Goal: Task Accomplishment & Management: Manage account settings

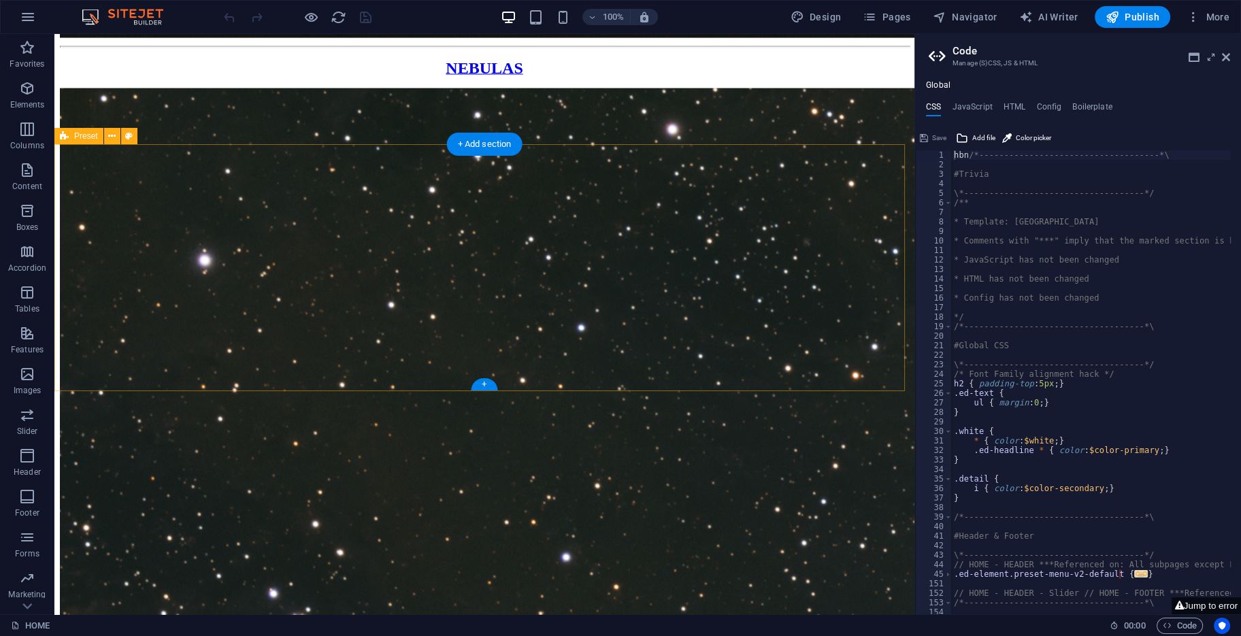
scroll to position [4785, 0]
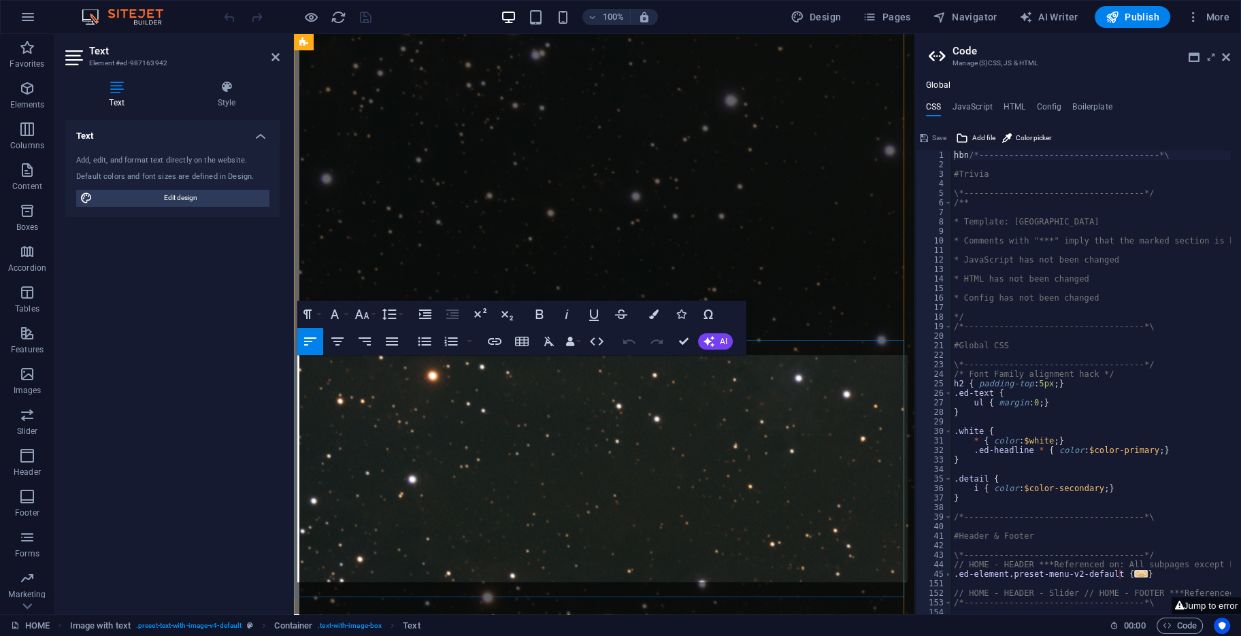
scroll to position [4305, 0]
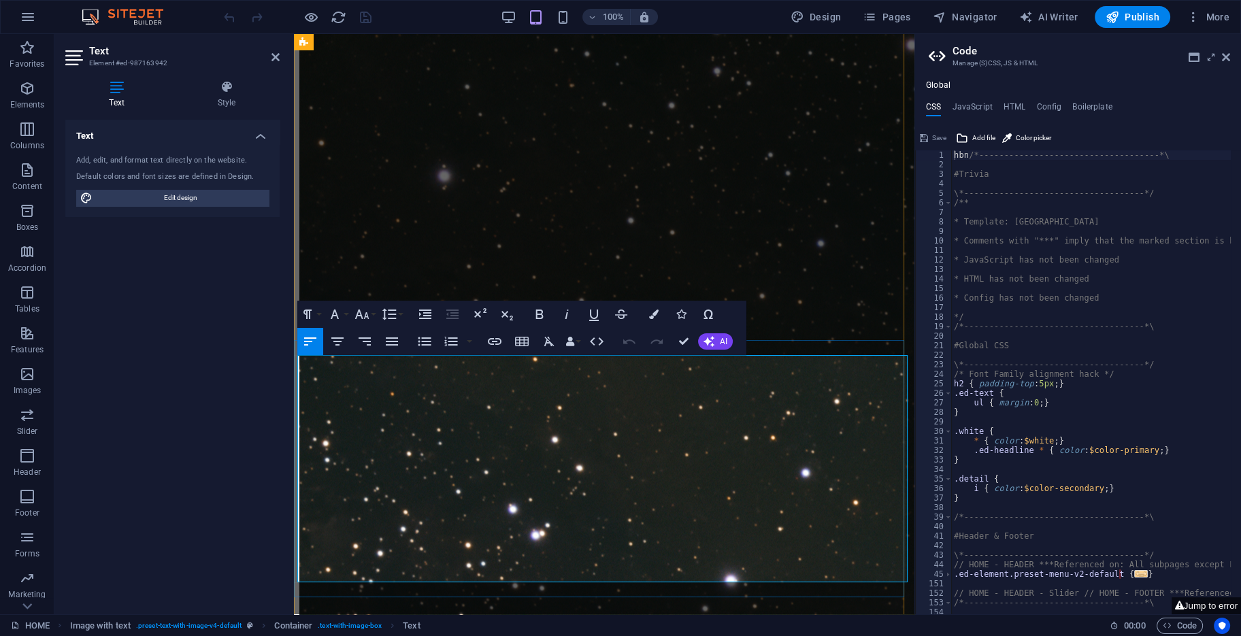
drag, startPoint x: 363, startPoint y: 367, endPoint x: 444, endPoint y: 367, distance: 81.6
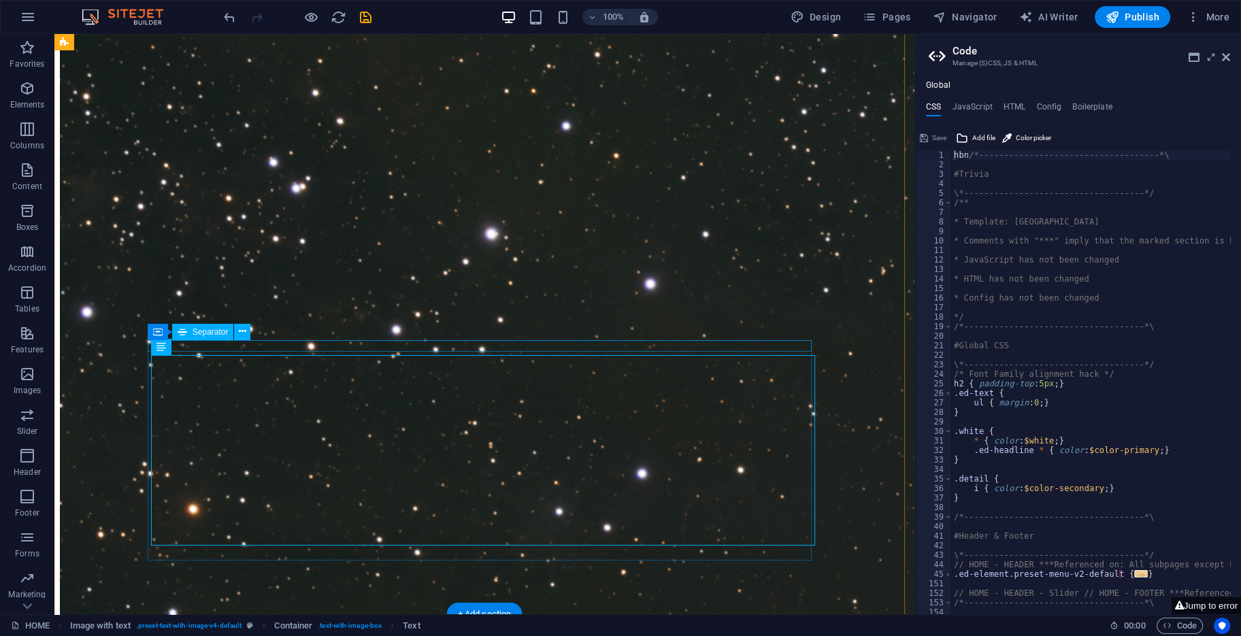
scroll to position [4785, 0]
click at [364, 18] on icon "save" at bounding box center [366, 18] width 16 height 16
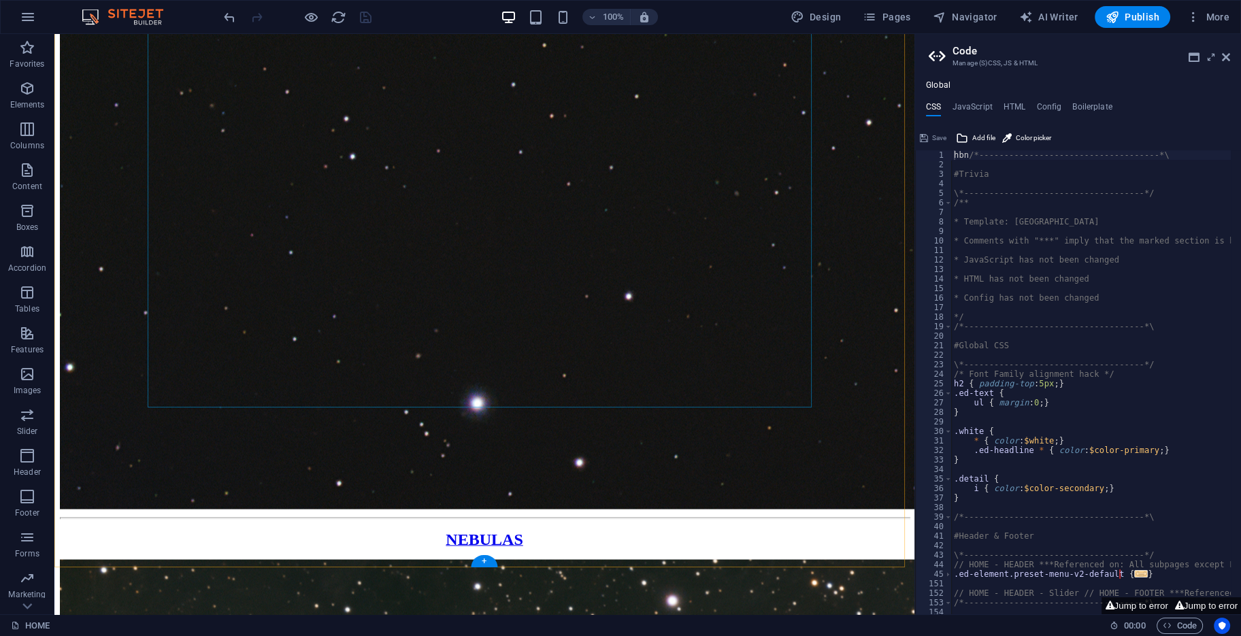
scroll to position [3901, 0]
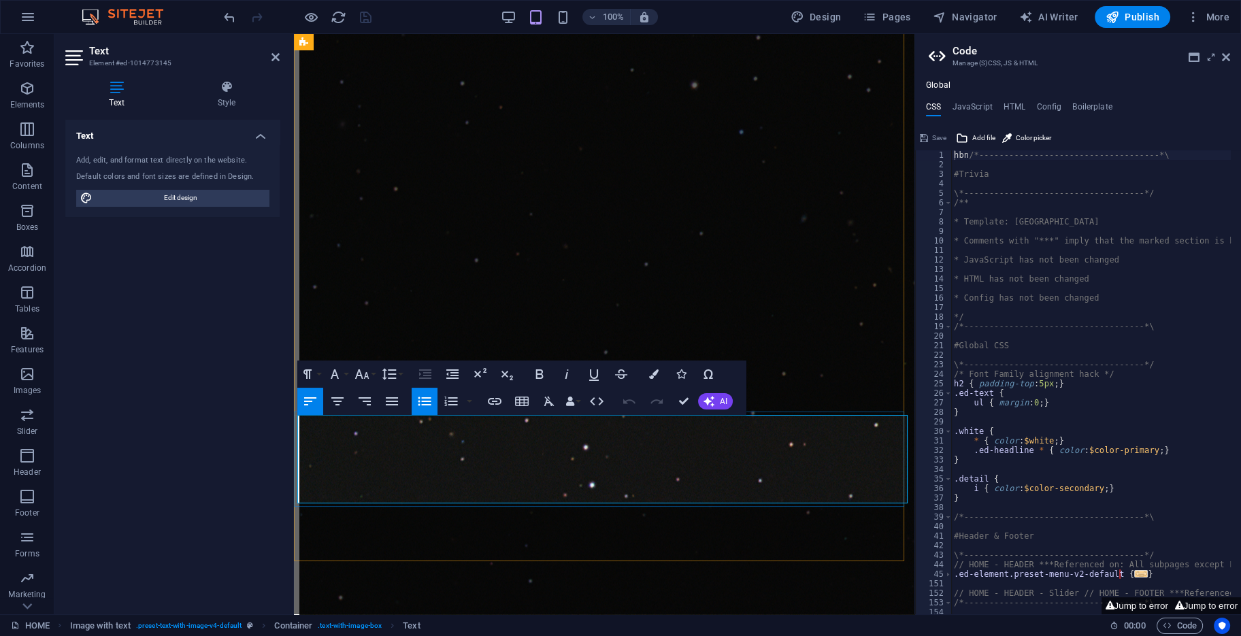
drag, startPoint x: 687, startPoint y: 399, endPoint x: 627, endPoint y: 367, distance: 67.9
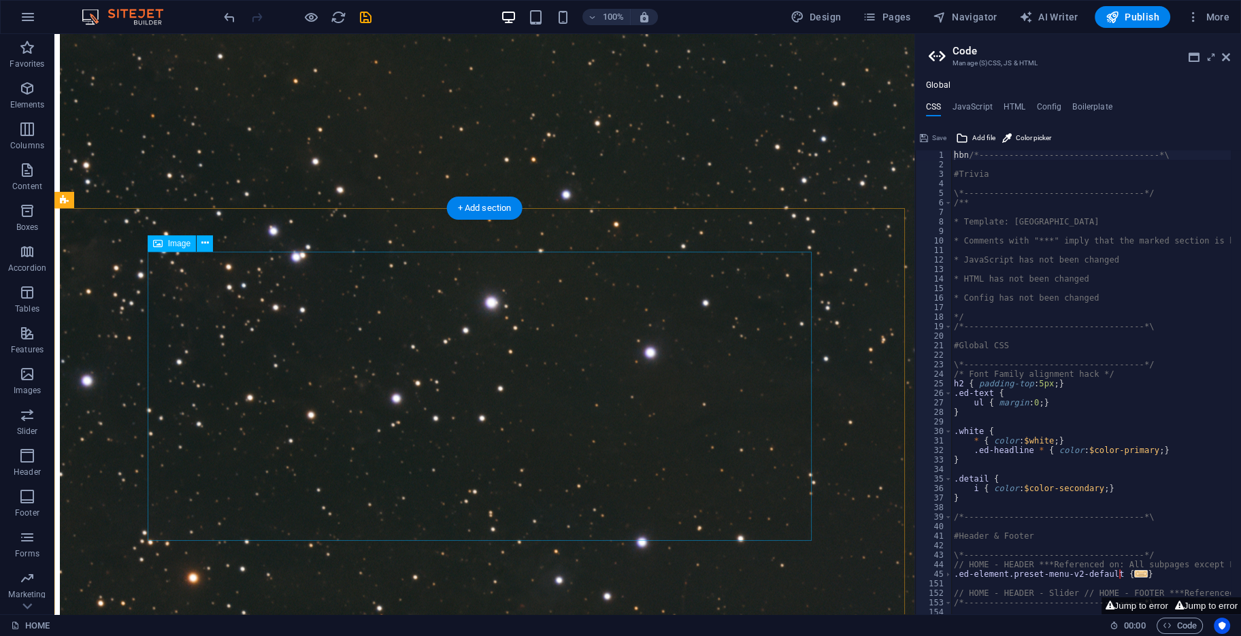
scroll to position [4785, 0]
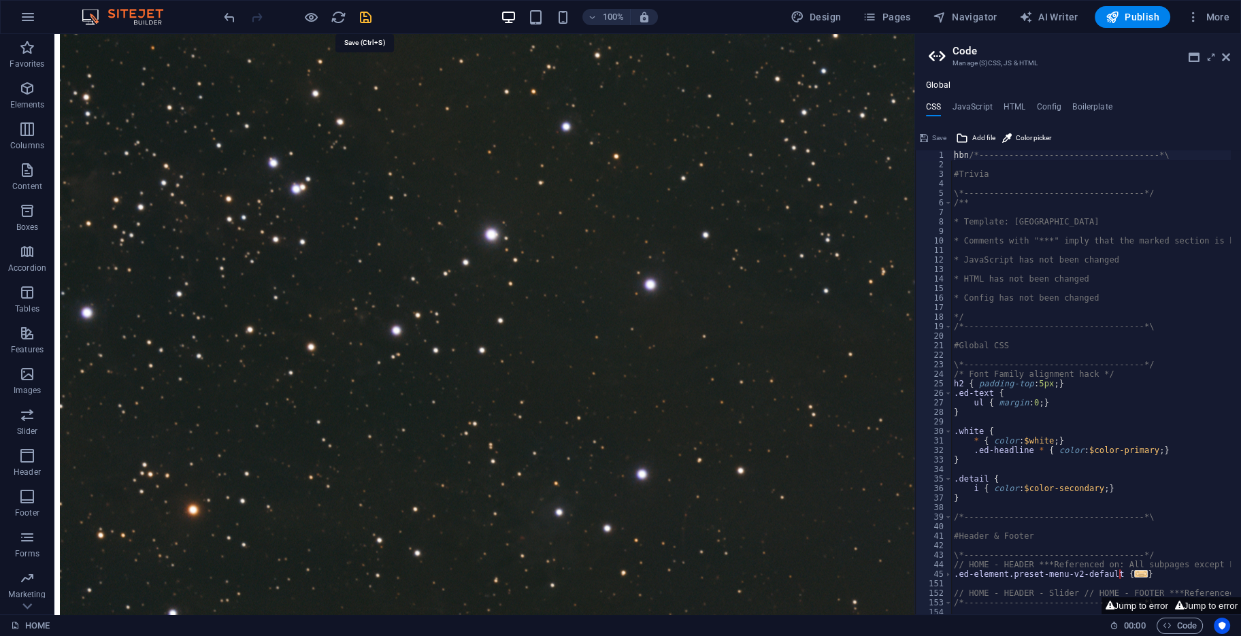
click at [365, 20] on icon "save" at bounding box center [366, 18] width 16 height 16
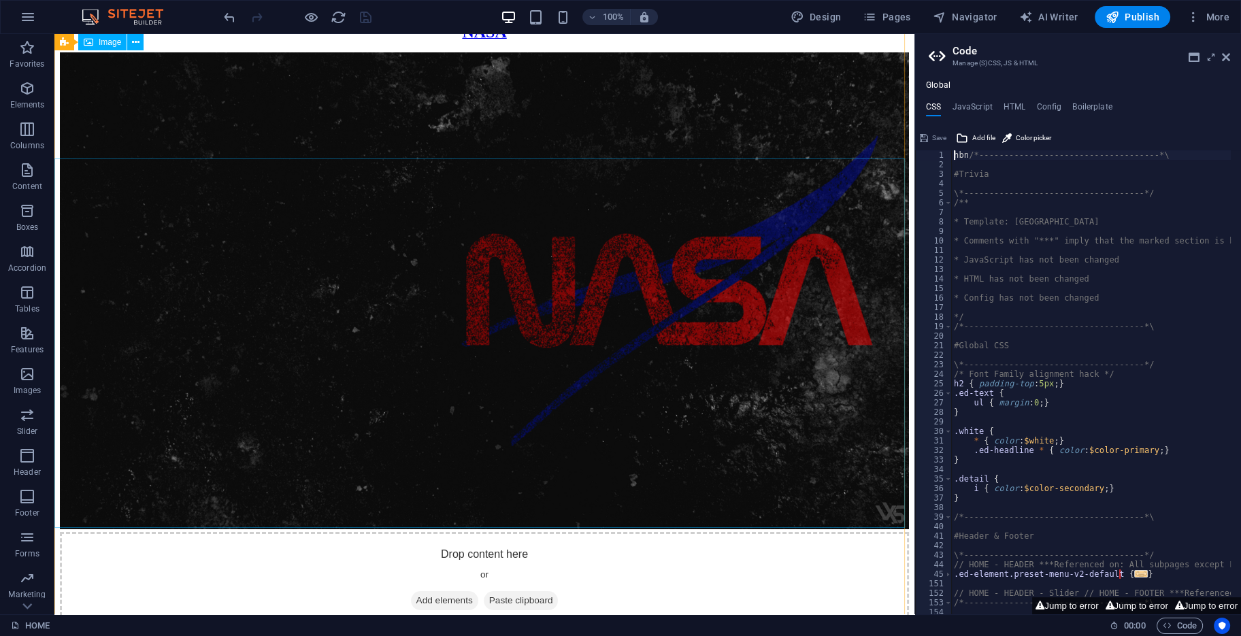
scroll to position [0, 0]
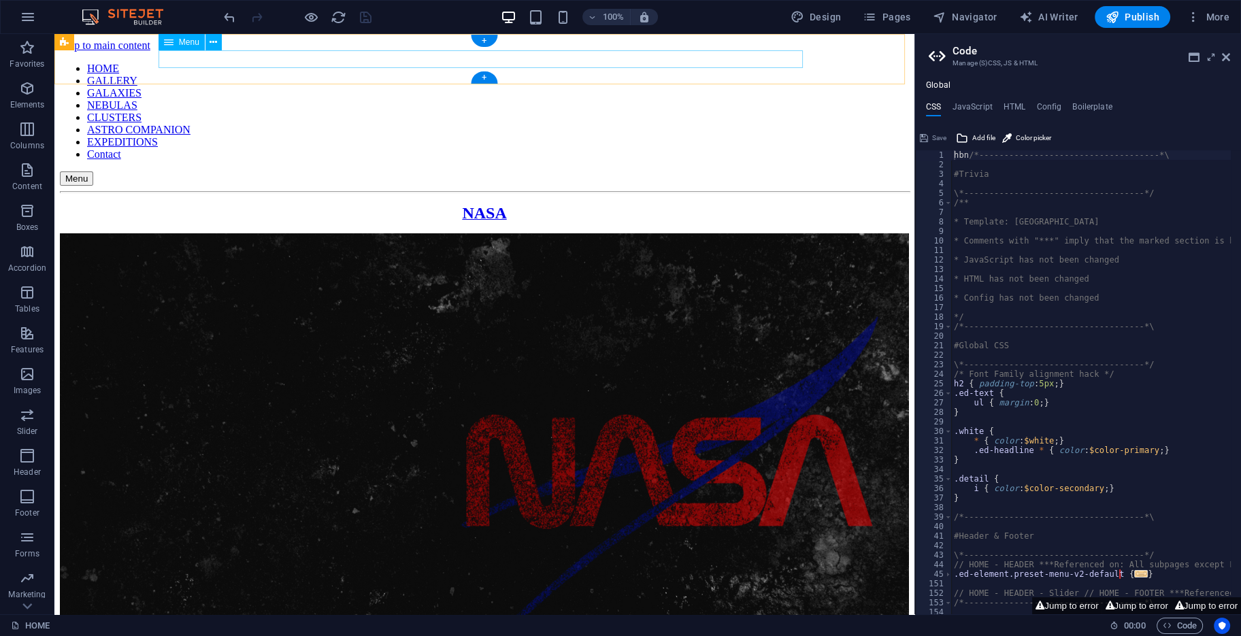
click at [785, 63] on nav "HOME GALLERY GALAXIES NEBULAS CLUSTERS ASTRO COMPANION EXPEDITIONS Contact" at bounding box center [484, 112] width 849 height 98
click at [546, 171] on div "Menu" at bounding box center [484, 178] width 849 height 14
select select
select select "1"
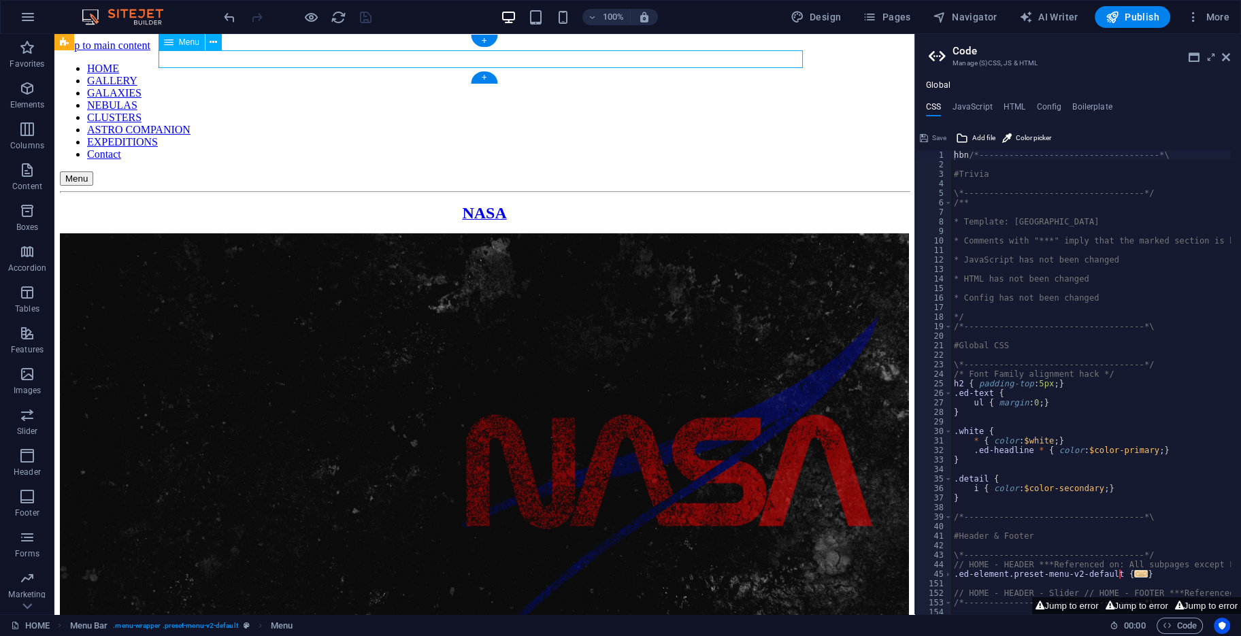
select select
select select "2"
select select
select select "3"
select select
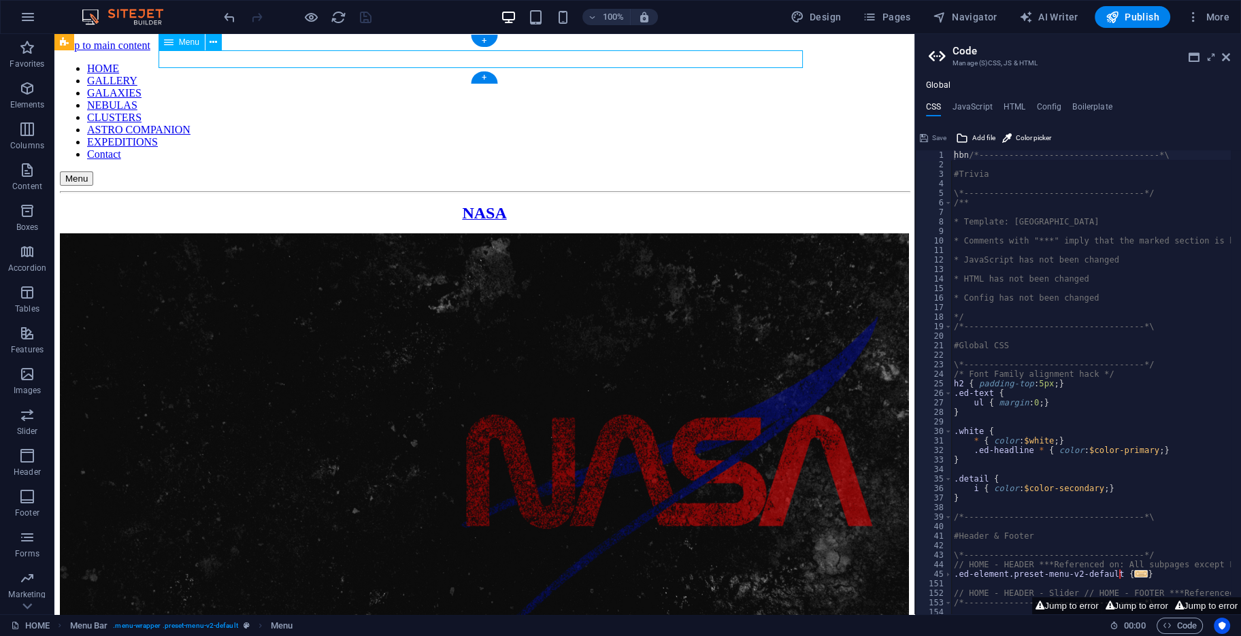
select select "4"
select select
select select "6"
select select
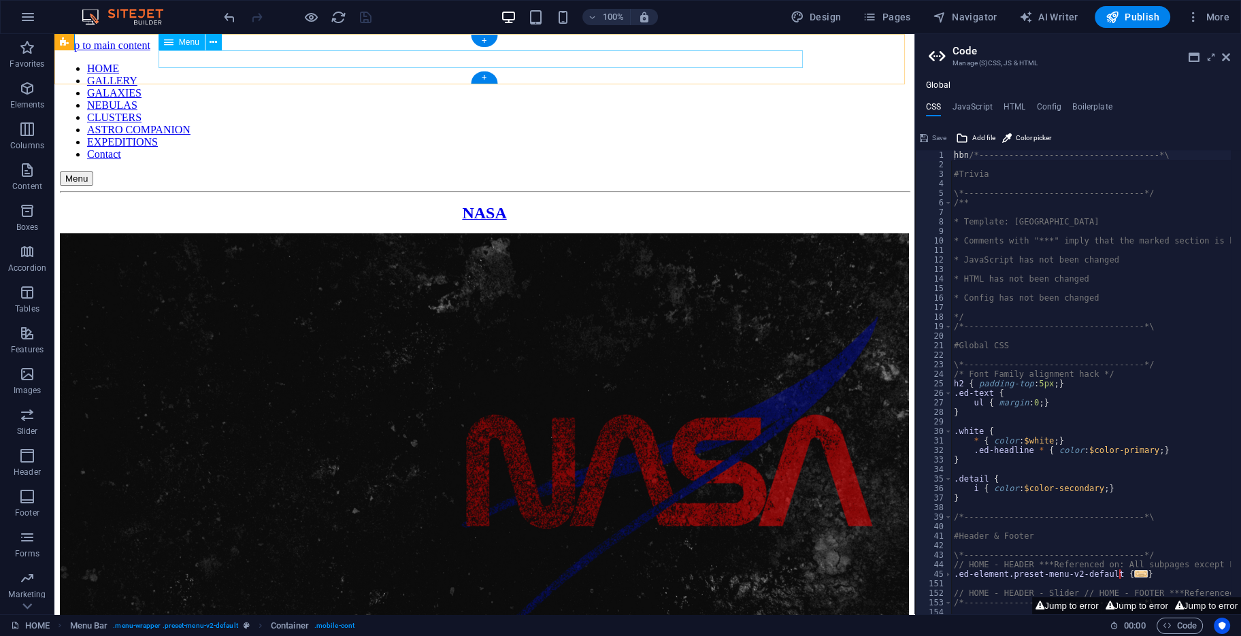
click at [785, 63] on nav "HOME GALLERY GALAXIES NEBULAS CLUSTERS ASTRO COMPANION EXPEDITIONS Contact" at bounding box center [484, 112] width 849 height 98
select select
select select "1"
select select
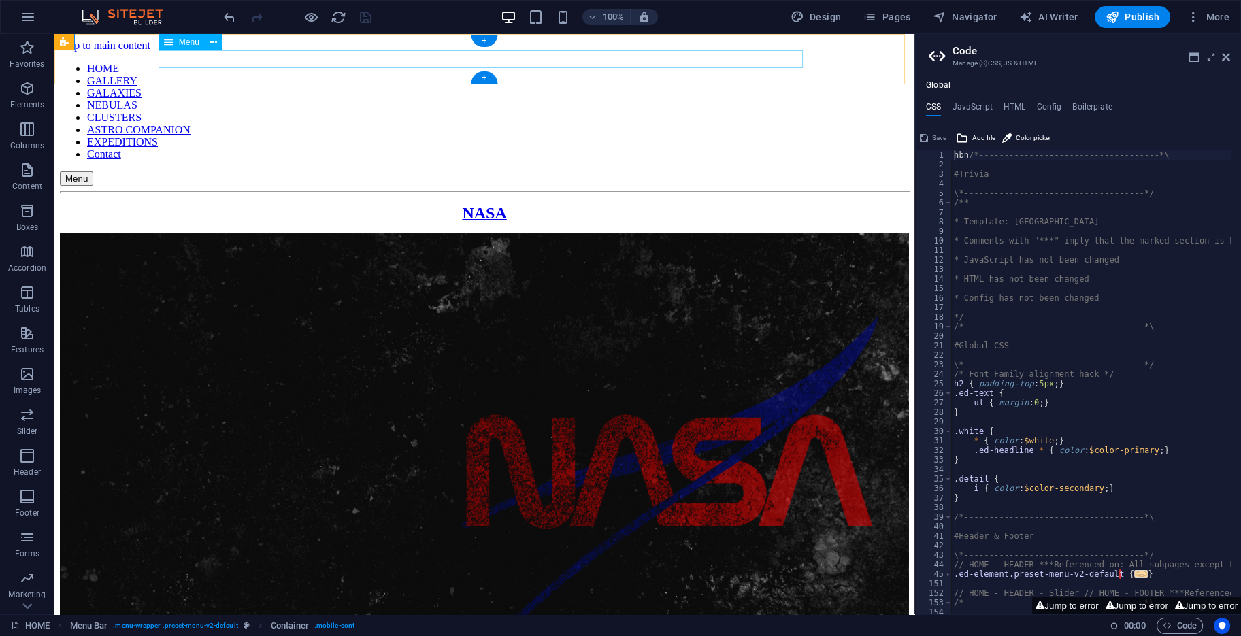
select select "2"
select select
select select "3"
select select
select select "4"
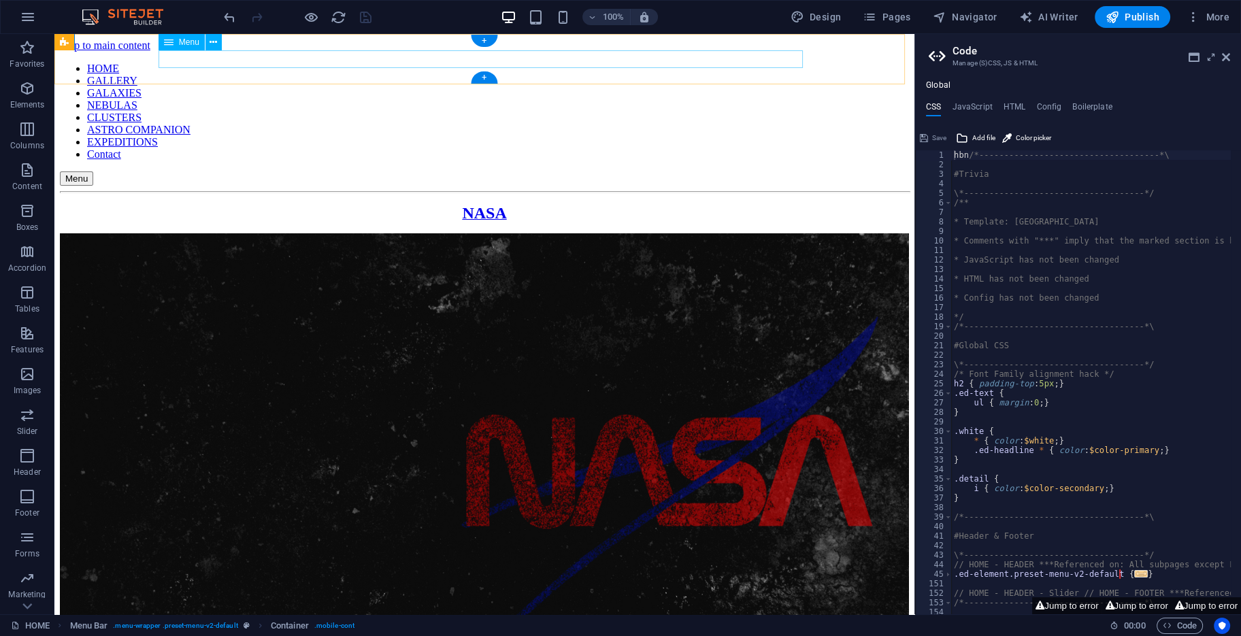
select select
select select "6"
select select
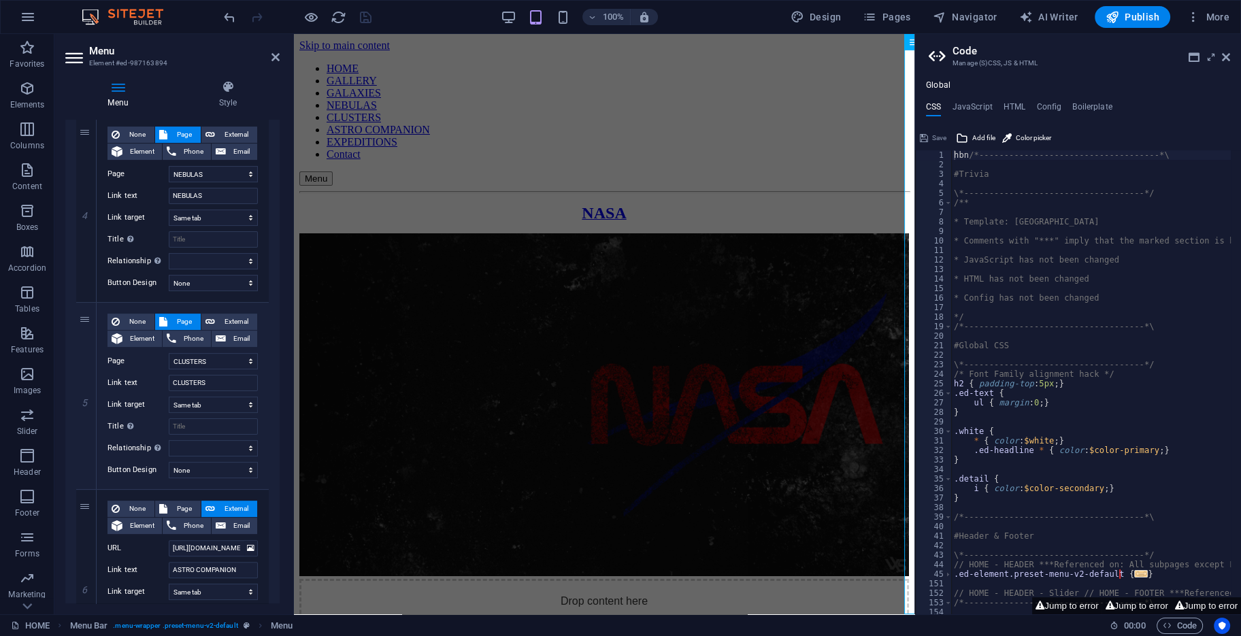
scroll to position [1146, 0]
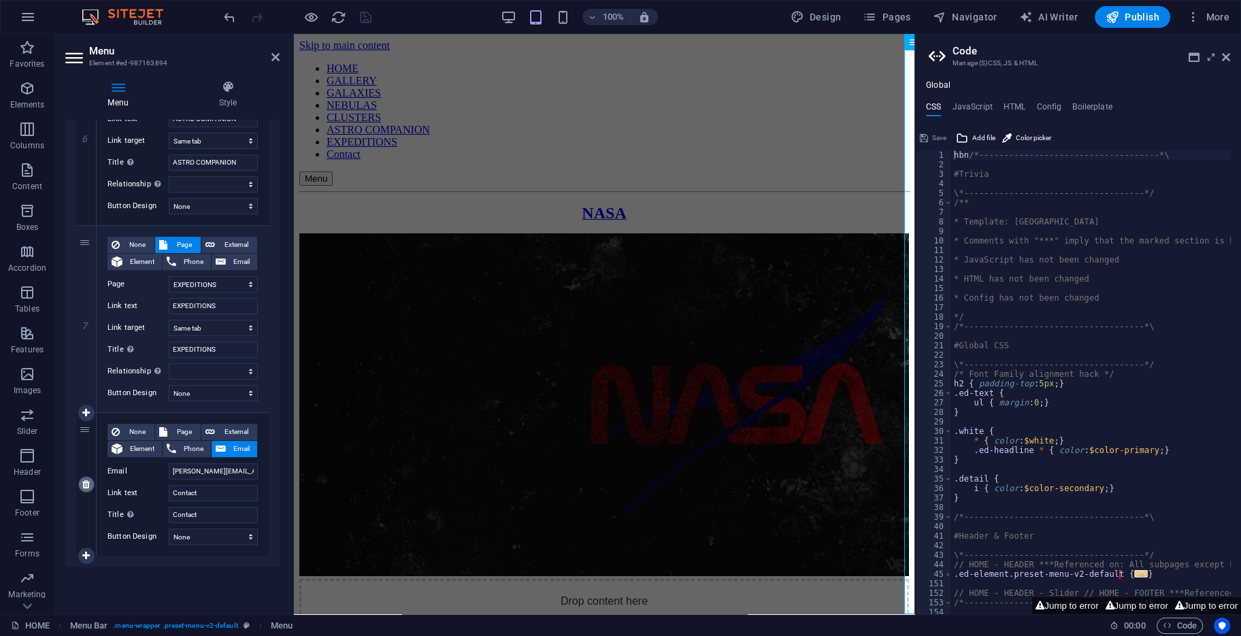
click at [86, 481] on icon at bounding box center [85, 485] width 7 height 10
select select
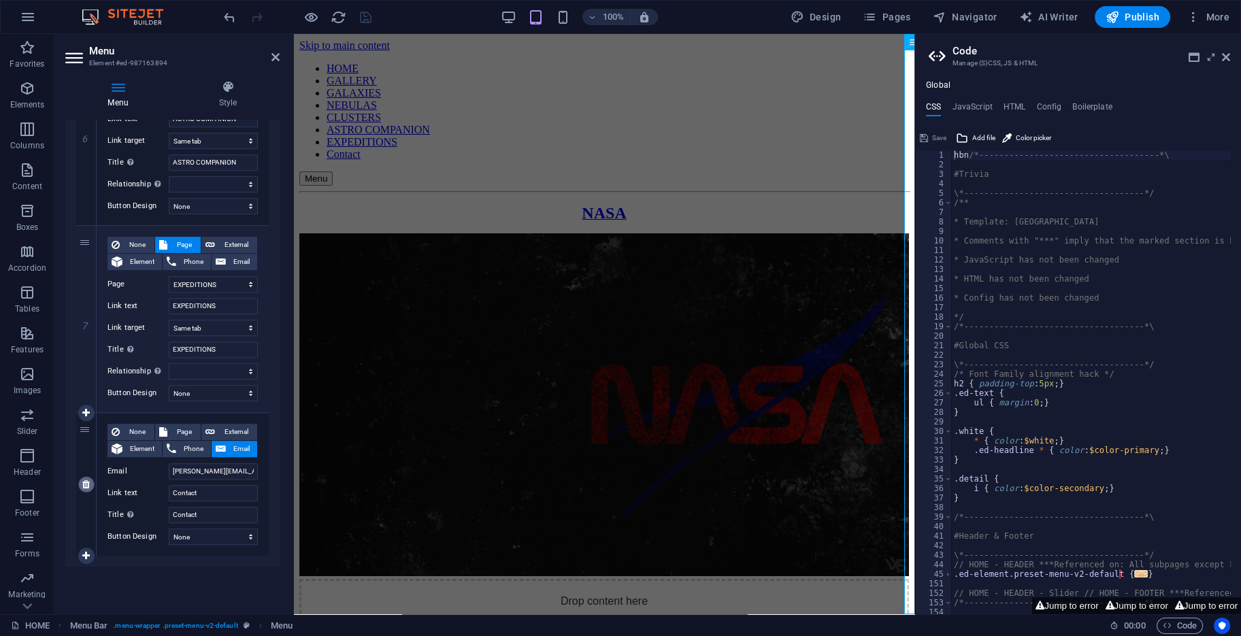
select select
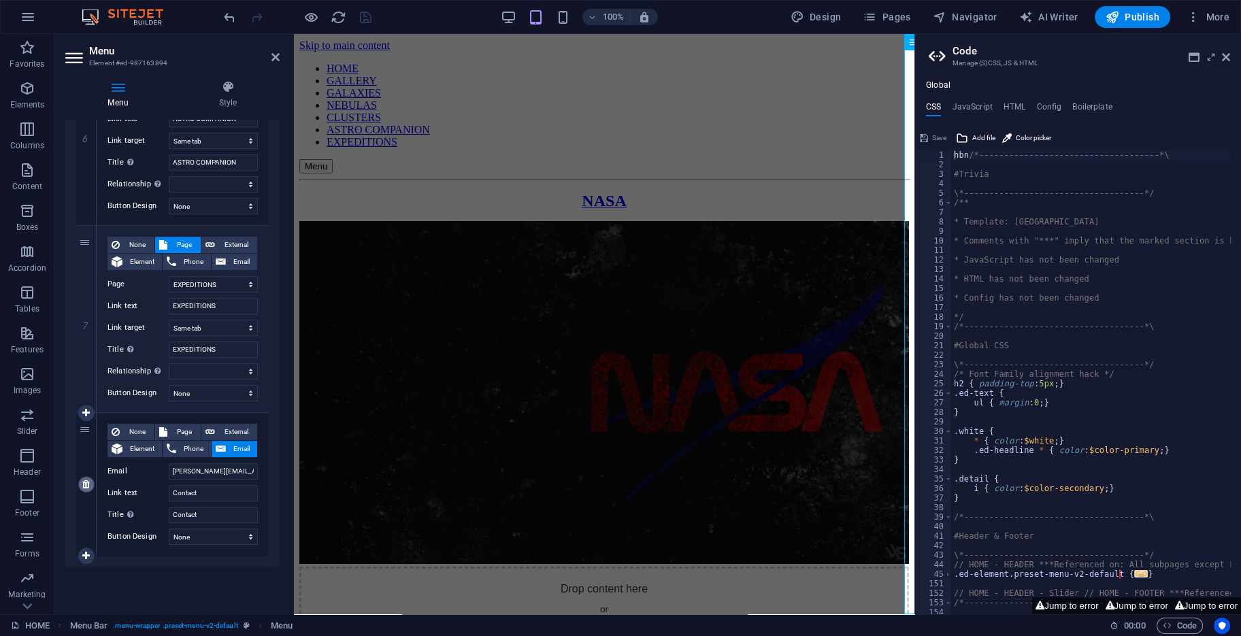
scroll to position [992, 0]
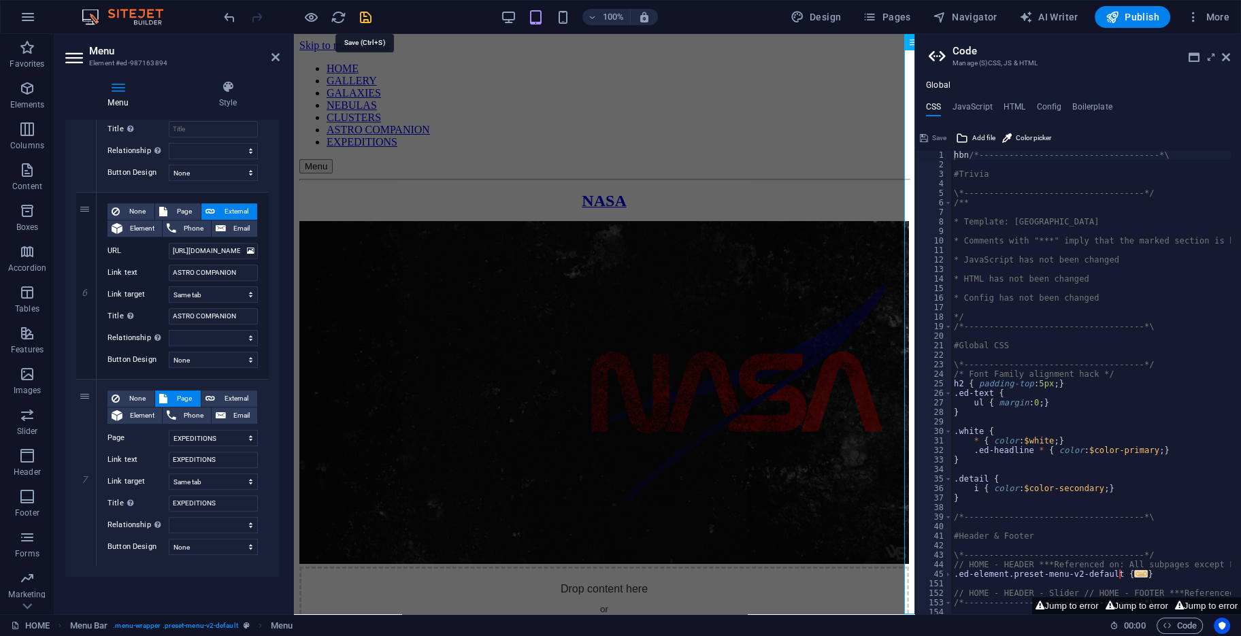
click at [364, 14] on icon "save" at bounding box center [366, 18] width 16 height 16
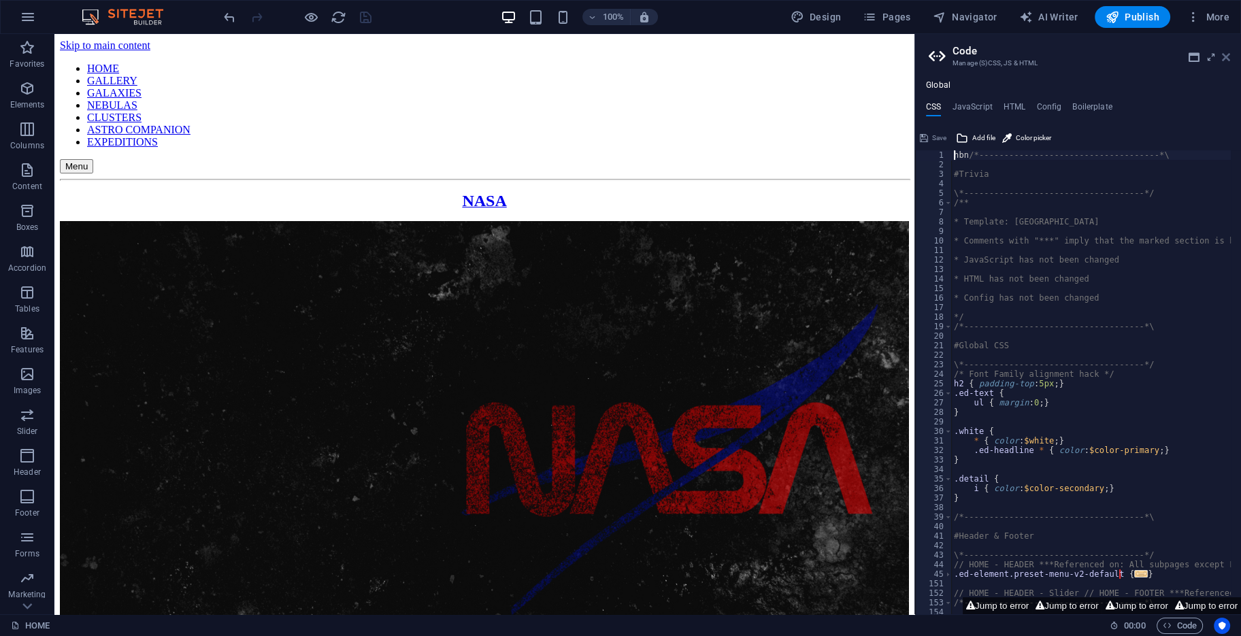
click at [1225, 55] on icon at bounding box center [1226, 57] width 8 height 11
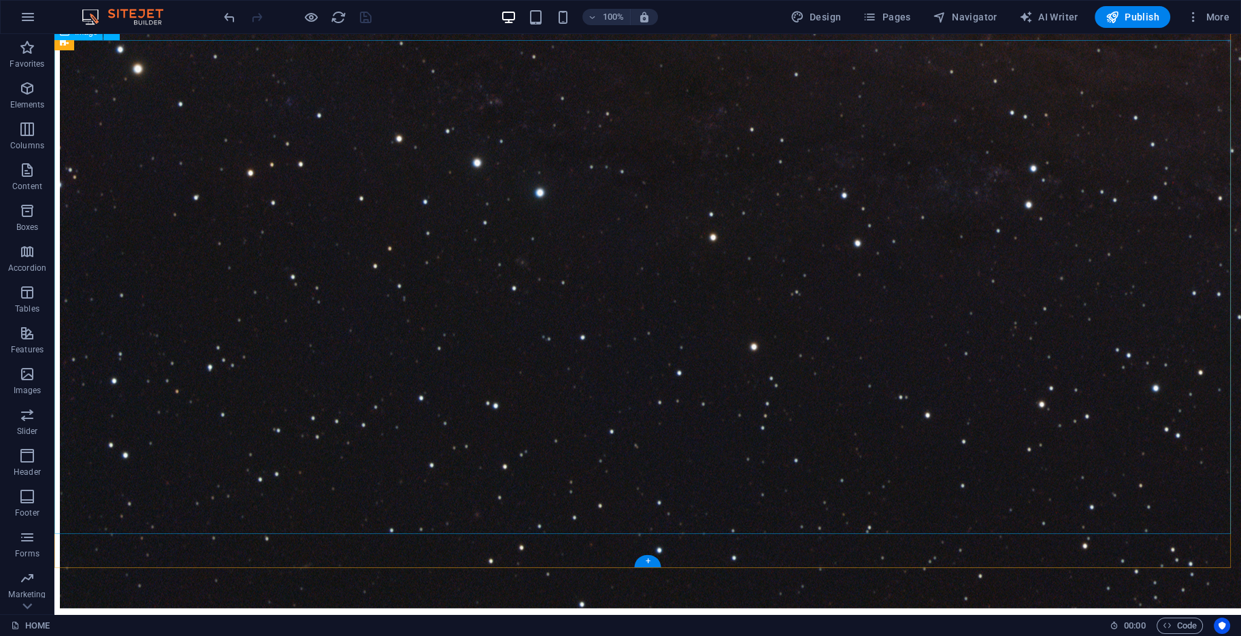
scroll to position [2245, 0]
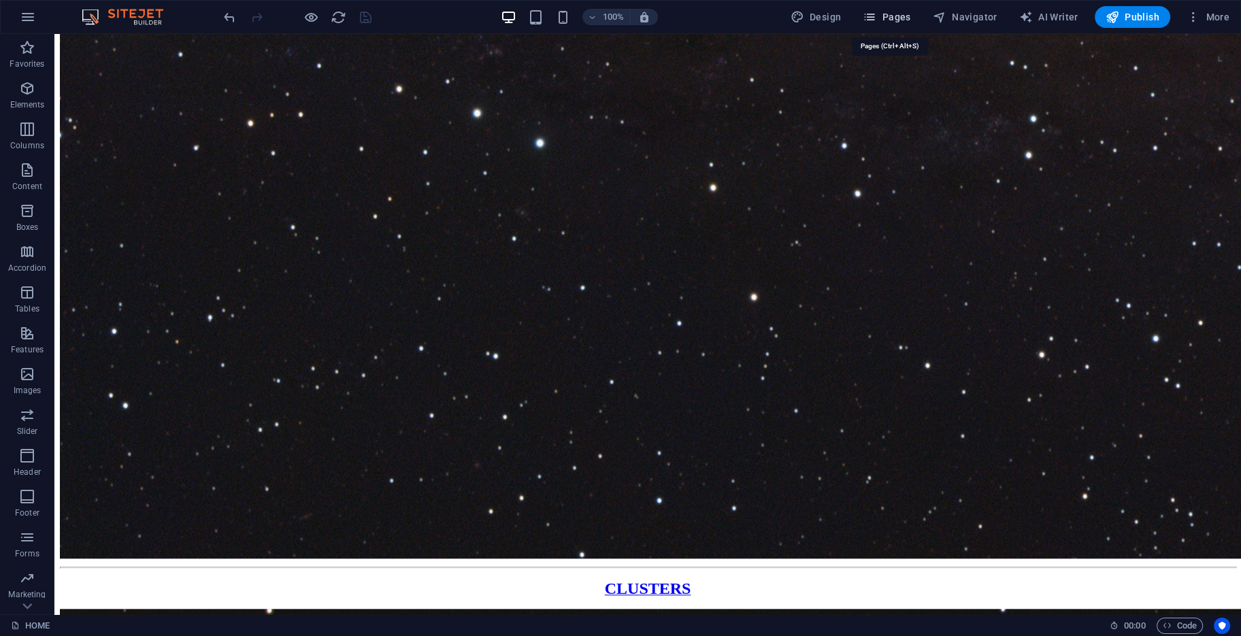
click at [899, 13] on span "Pages" at bounding box center [887, 17] width 48 height 14
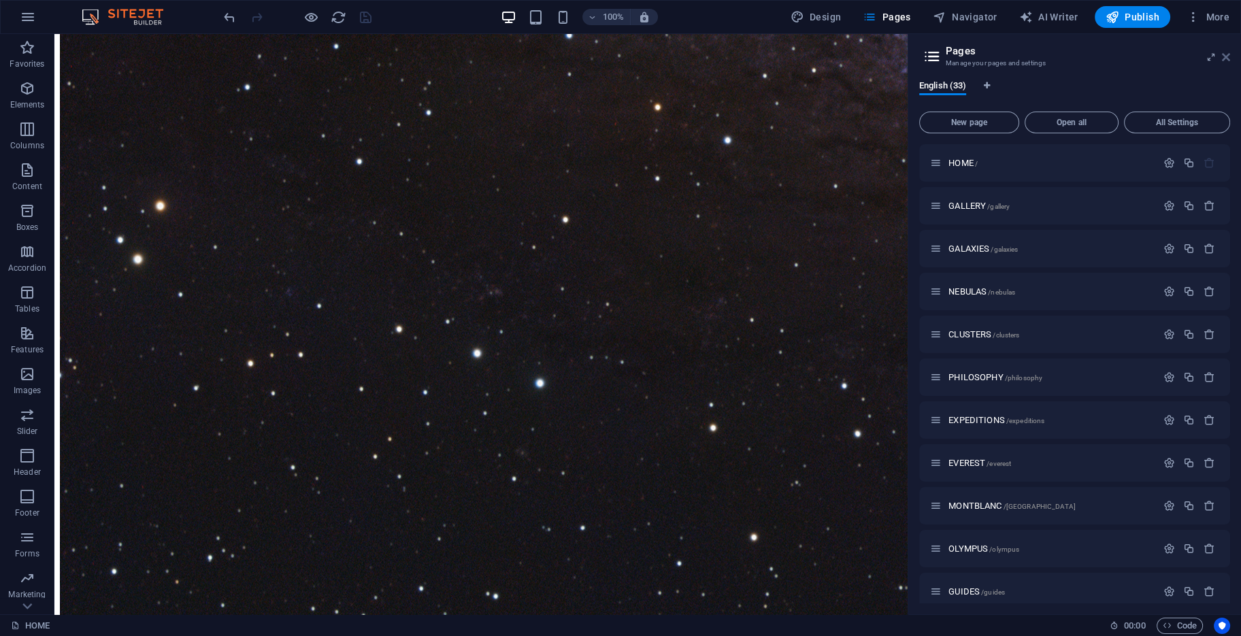
click at [1224, 59] on icon at bounding box center [1226, 57] width 8 height 11
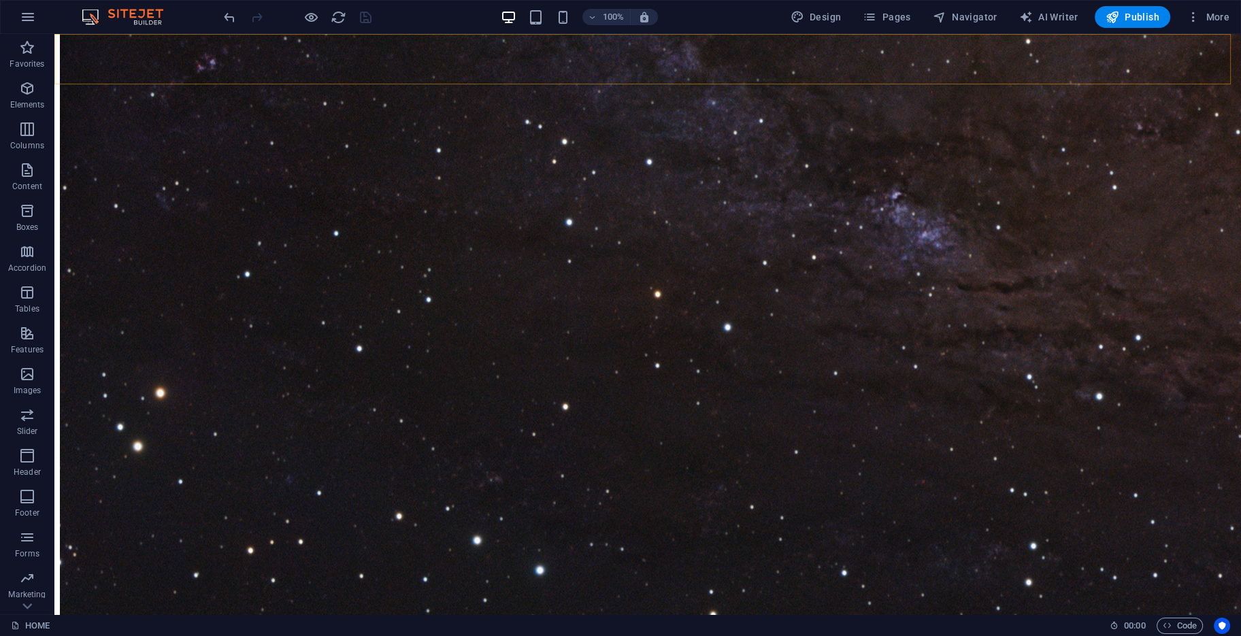
scroll to position [2245, 0]
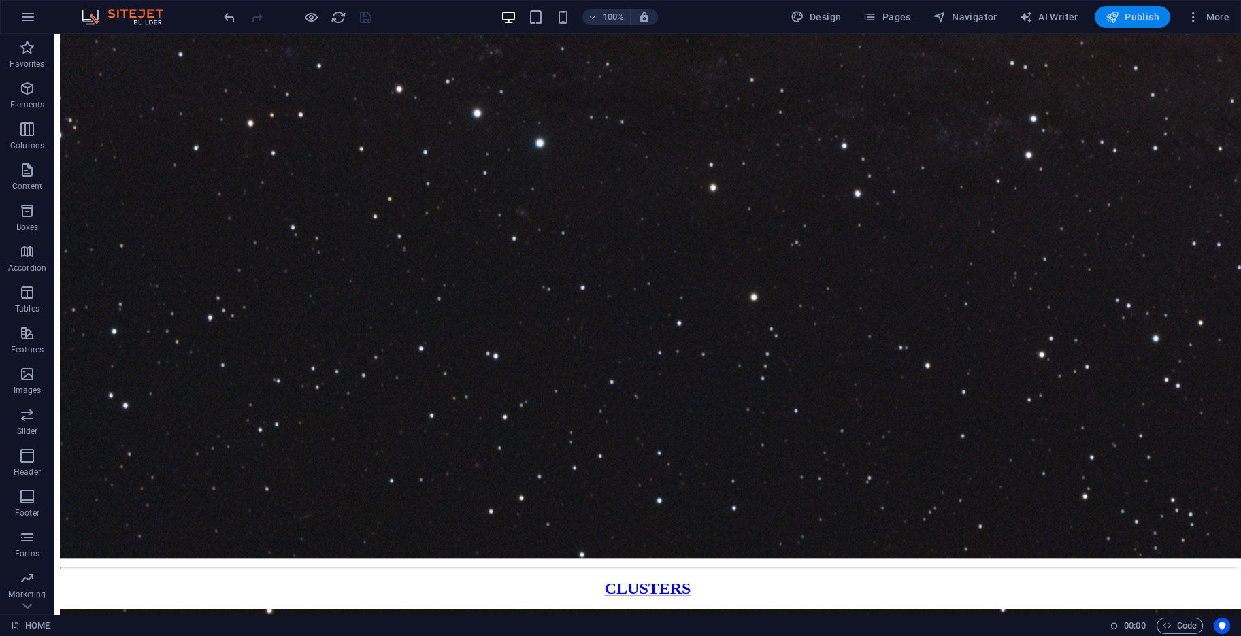
click at [1140, 12] on span "Publish" at bounding box center [1133, 17] width 54 height 14
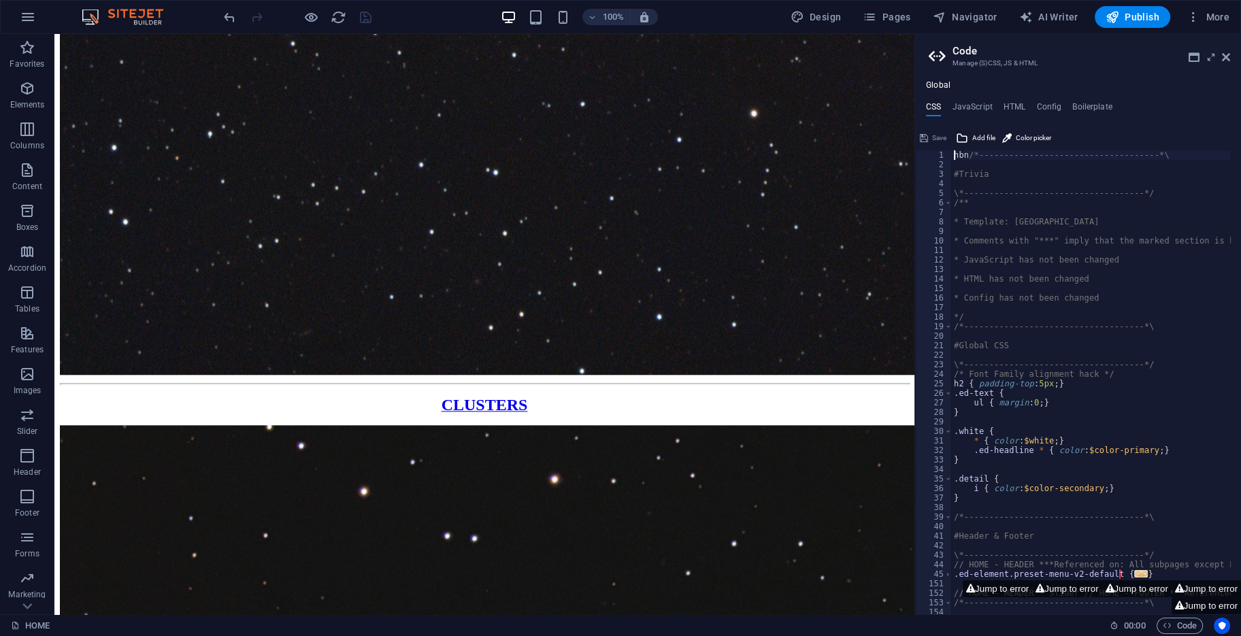
scroll to position [1827, 0]
